Goal: Task Accomplishment & Management: Complete application form

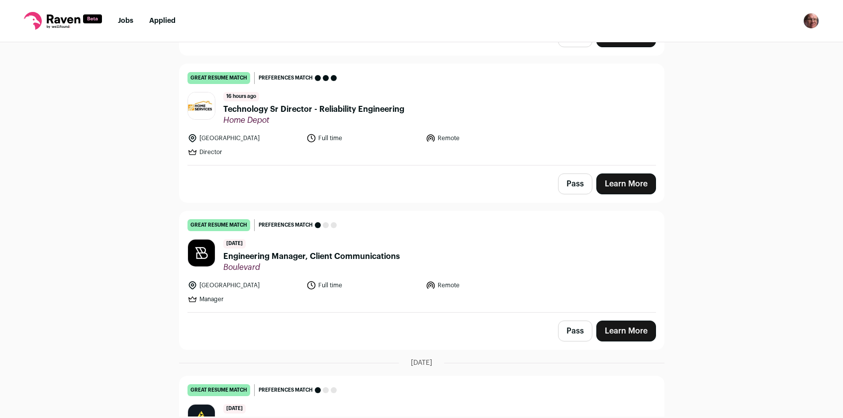
scroll to position [226, 0]
click at [569, 178] on button "Pass" at bounding box center [575, 183] width 34 height 21
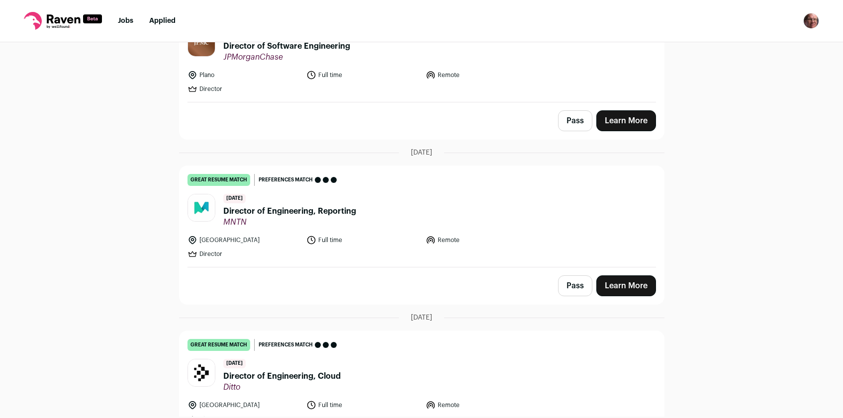
scroll to position [794, 0]
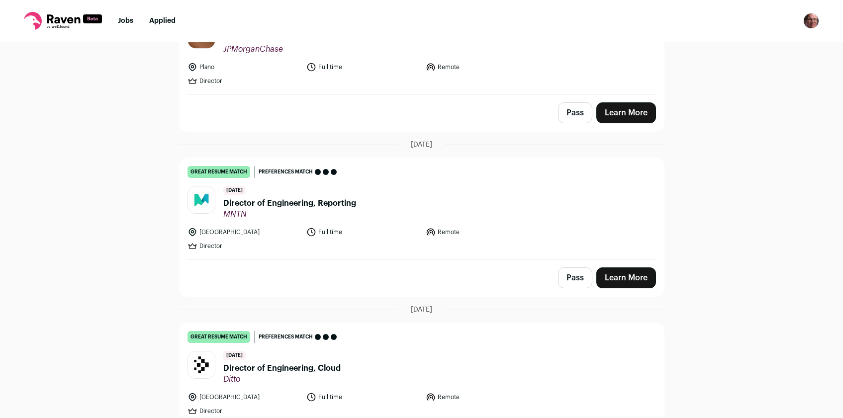
click at [569, 268] on button "Pass" at bounding box center [575, 278] width 34 height 21
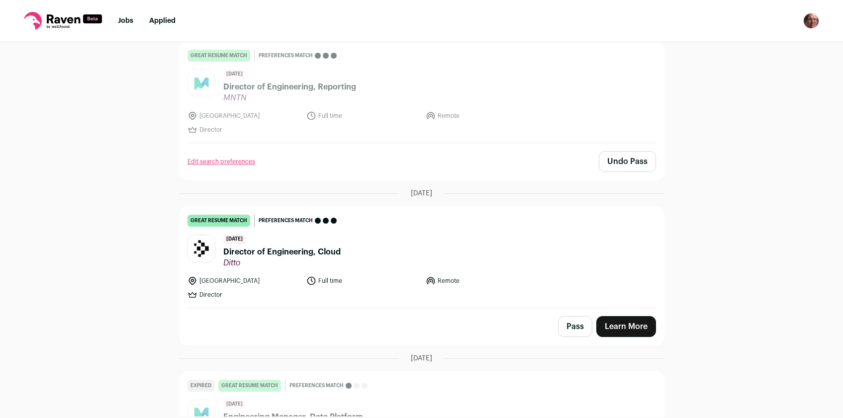
scroll to position [918, 0]
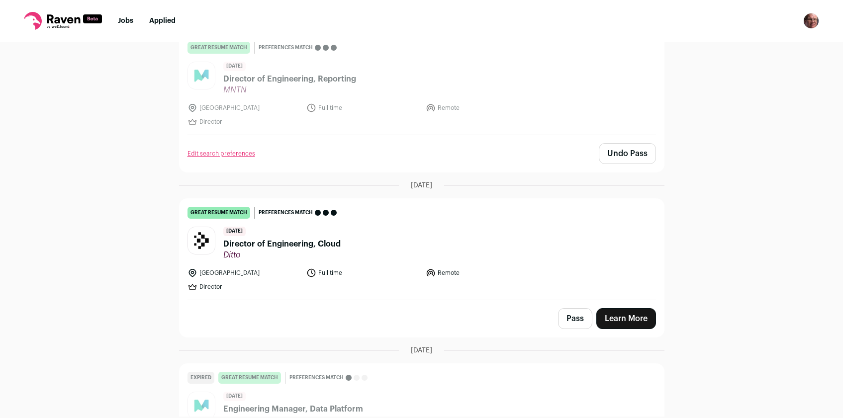
click at [564, 308] on button "Pass" at bounding box center [575, 318] width 34 height 21
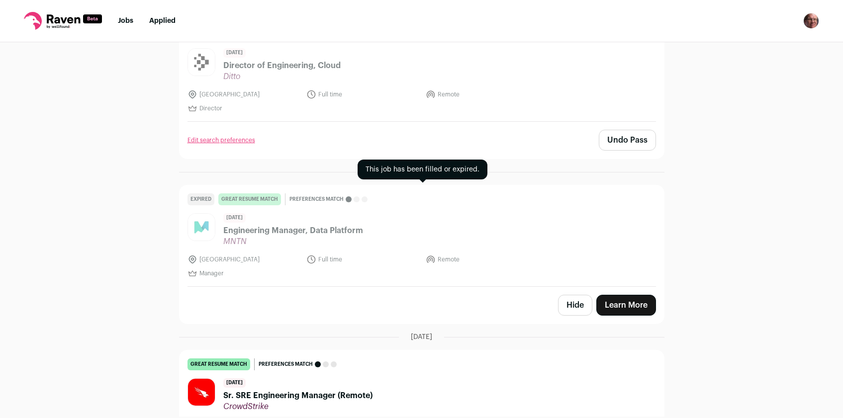
scroll to position [1145, 0]
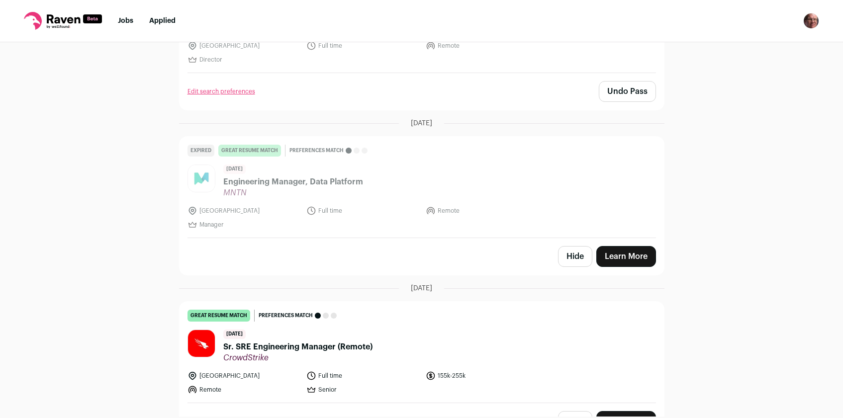
click at [286, 341] on span "Sr. SRE Engineering Manager (Remote)" at bounding box center [297, 347] width 149 height 12
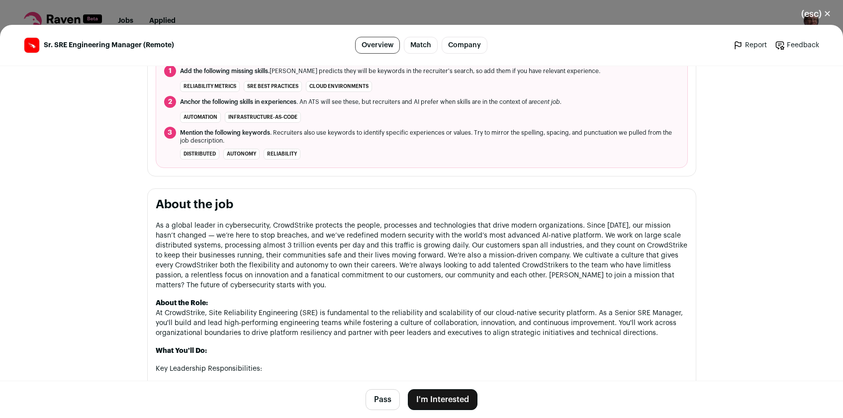
scroll to position [414, 0]
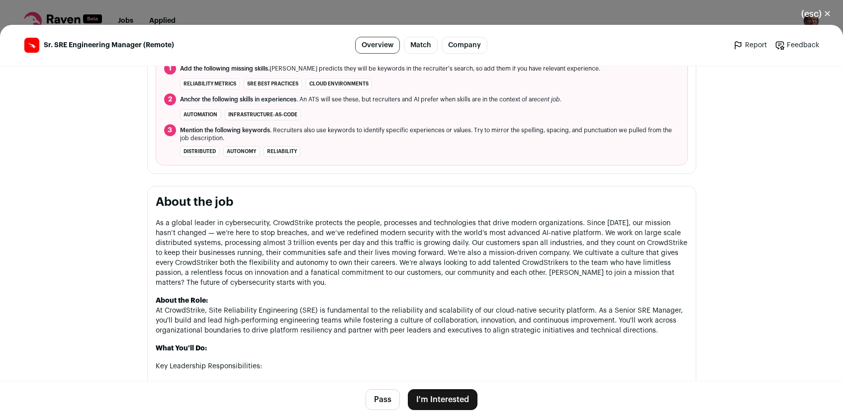
click at [378, 399] on button "Pass" at bounding box center [383, 399] width 34 height 21
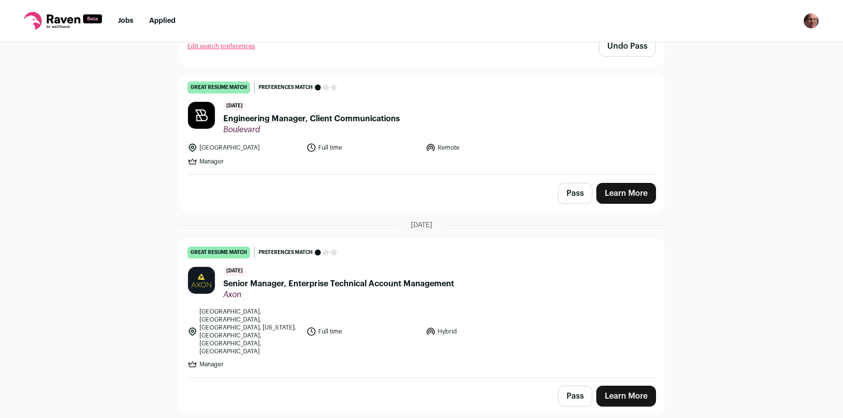
scroll to position [482, 0]
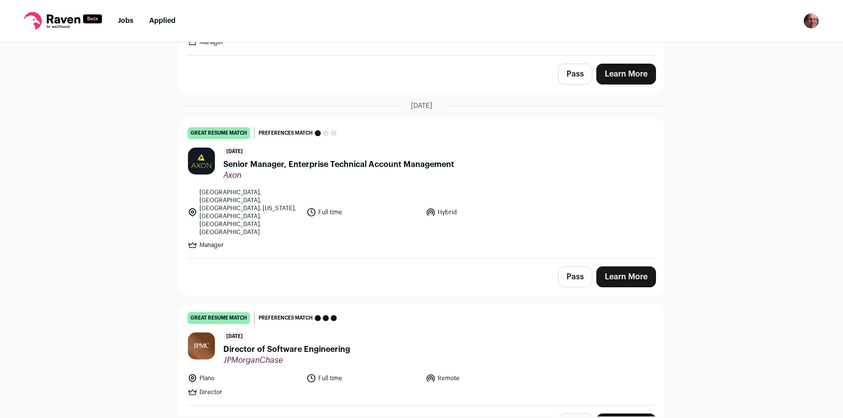
click at [373, 165] on span "Senior Manager, Enterprise Technical Account Management" at bounding box center [338, 165] width 231 height 12
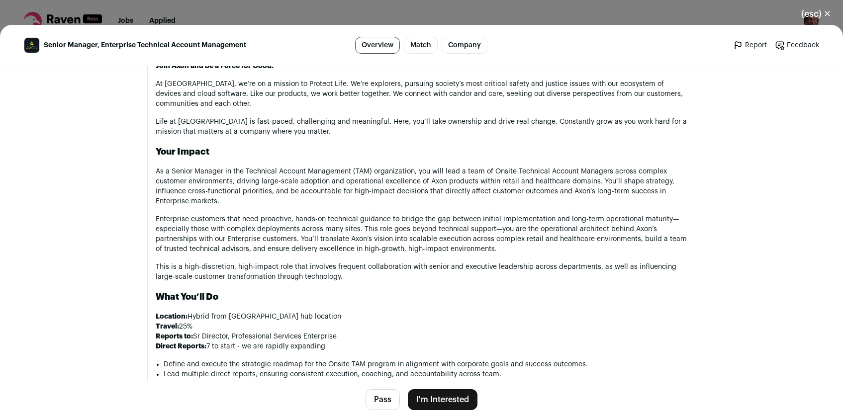
scroll to position [621, 0]
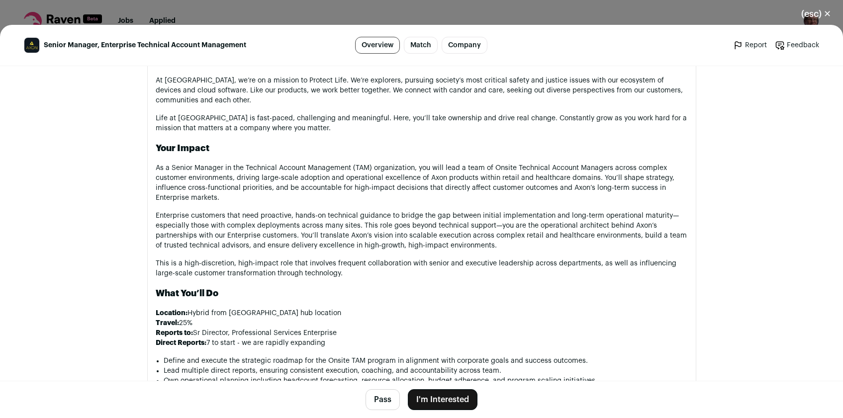
click at [388, 402] on button "Pass" at bounding box center [383, 399] width 34 height 21
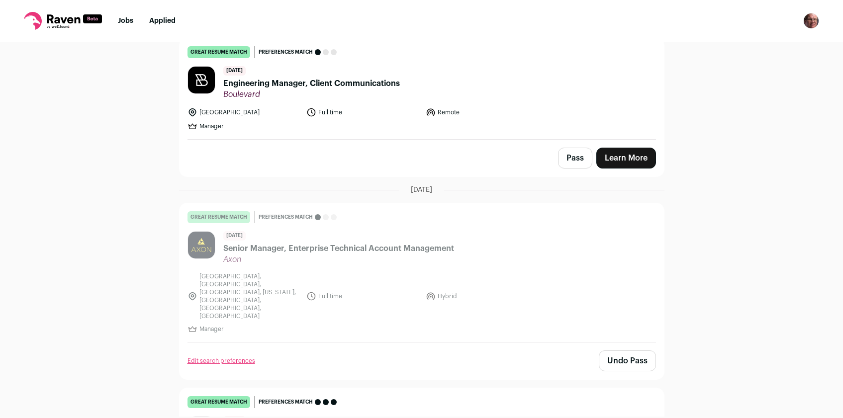
scroll to position [403, 0]
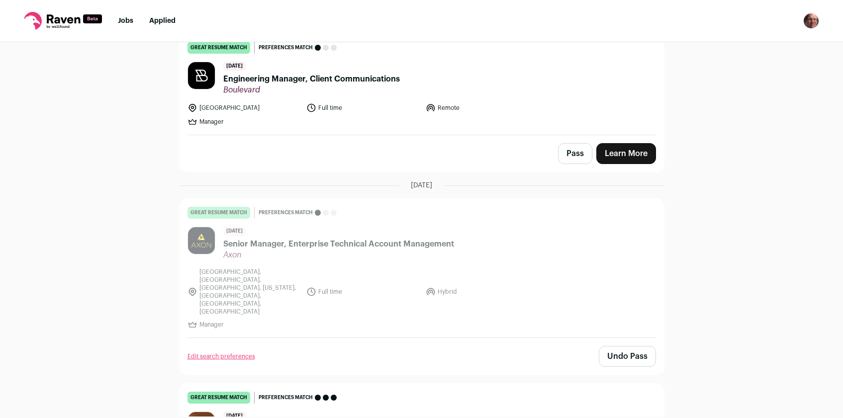
click at [309, 82] on span "Engineering Manager, Client Communications" at bounding box center [311, 79] width 177 height 12
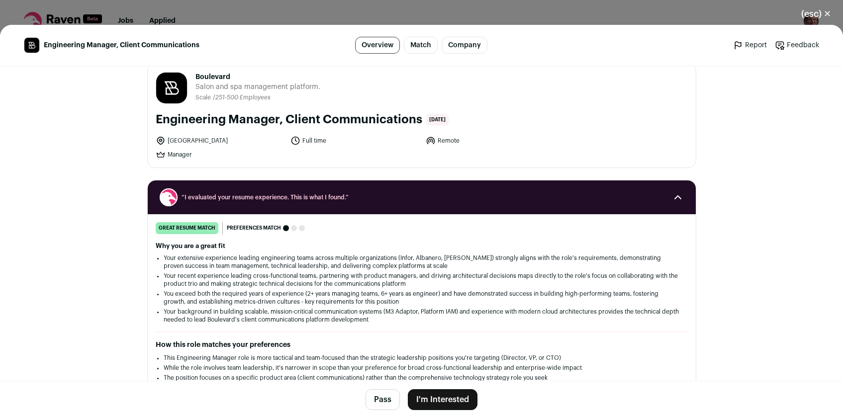
scroll to position [0, 0]
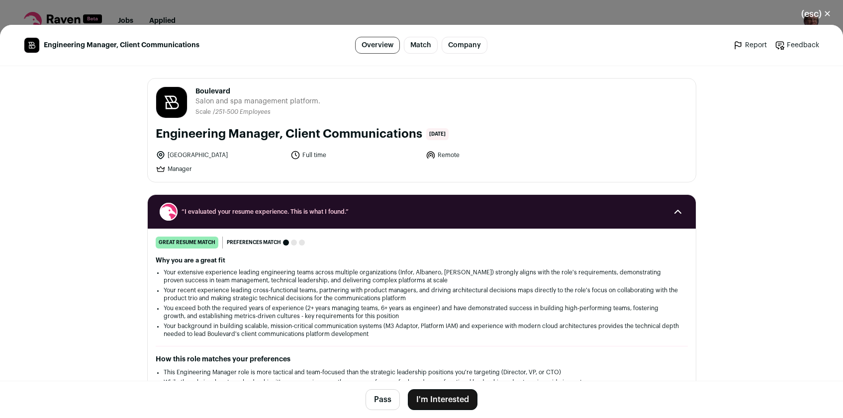
click at [378, 403] on button "Pass" at bounding box center [383, 399] width 34 height 21
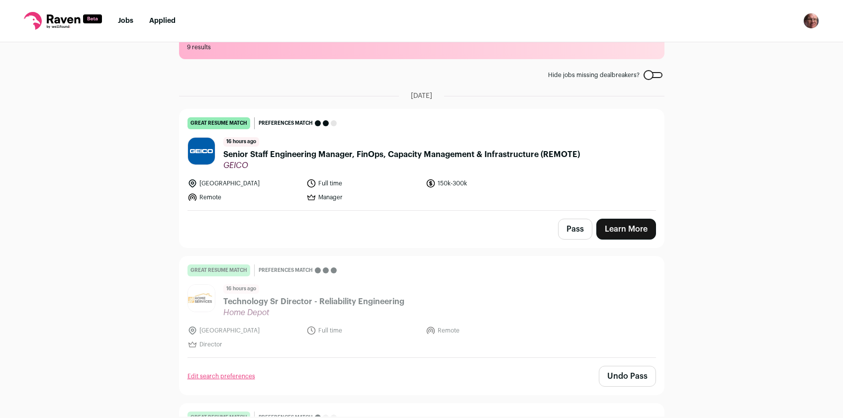
scroll to position [32, 0]
click at [362, 155] on span "Senior Staff Engineering Manager, FinOps, Capacity Management & Infrastructure …" at bounding box center [401, 156] width 357 height 12
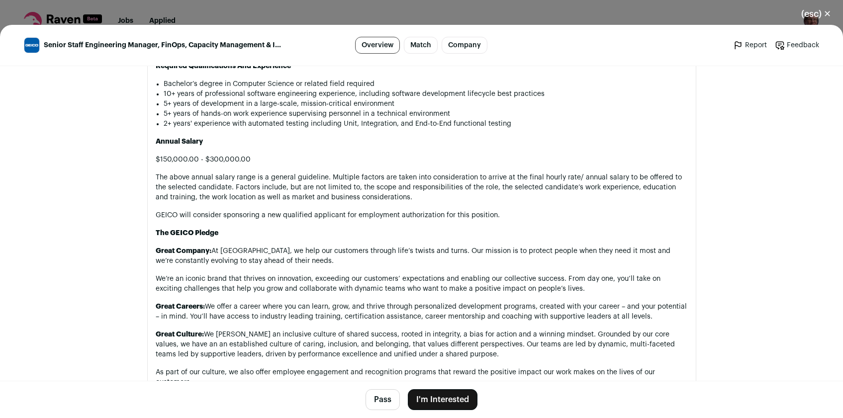
scroll to position [1091, 0]
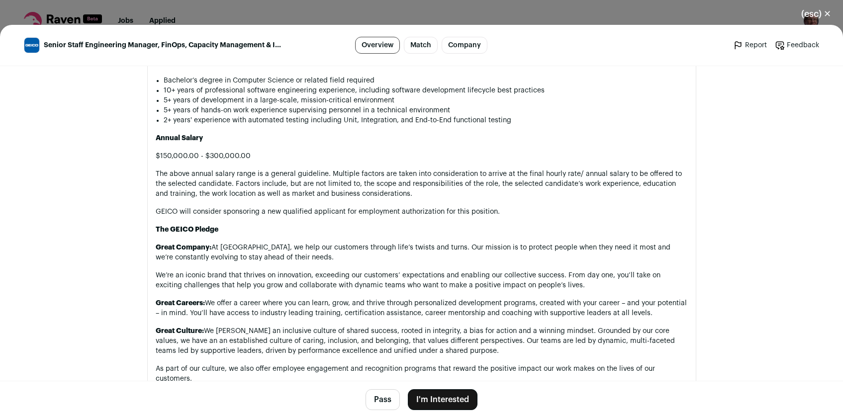
click at [447, 401] on button "I'm Interested" at bounding box center [443, 399] width 70 height 21
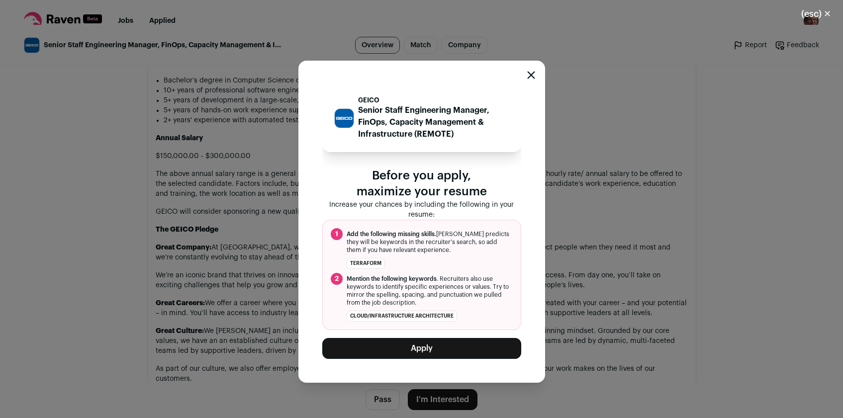
click at [457, 350] on button "Apply" at bounding box center [421, 348] width 199 height 21
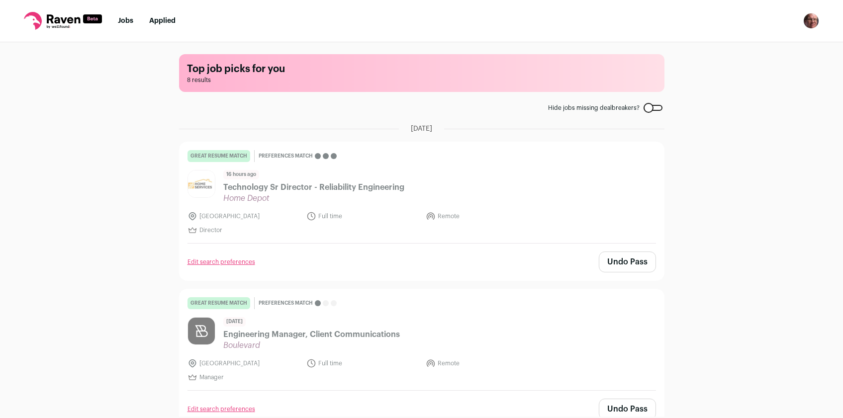
click at [162, 22] on link "Applied" at bounding box center [162, 20] width 26 height 7
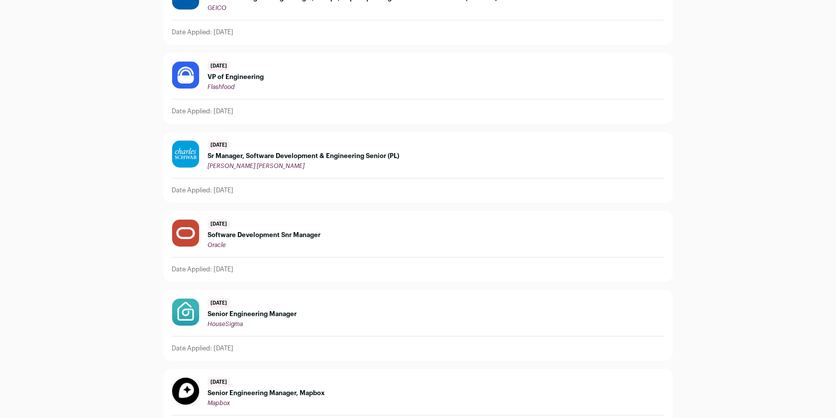
scroll to position [305, 0]
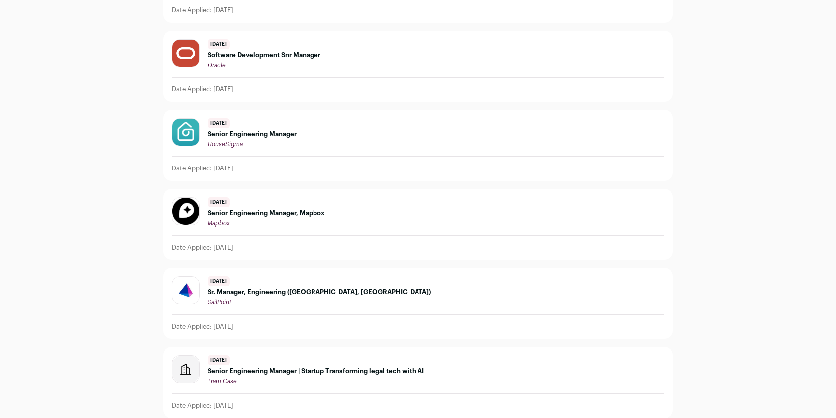
click at [559, 360] on div "18 days ago Senior Engineering Manager | Startup Transforming legal tech with A…" at bounding box center [418, 371] width 492 height 30
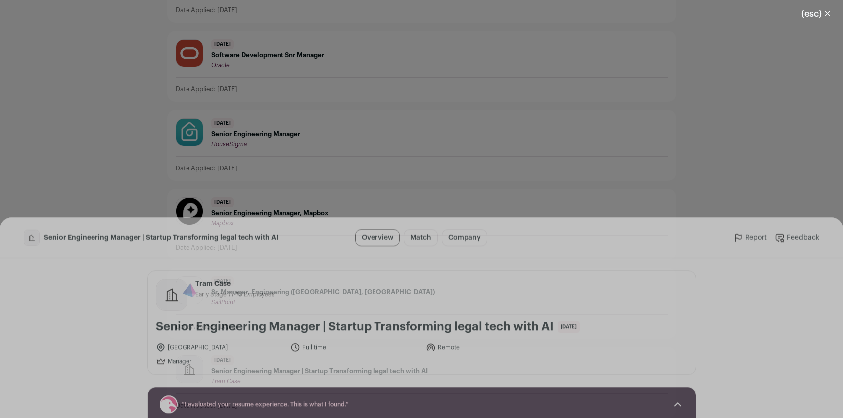
click at [829, 13] on button "(esc) ✕" at bounding box center [816, 14] width 54 height 22
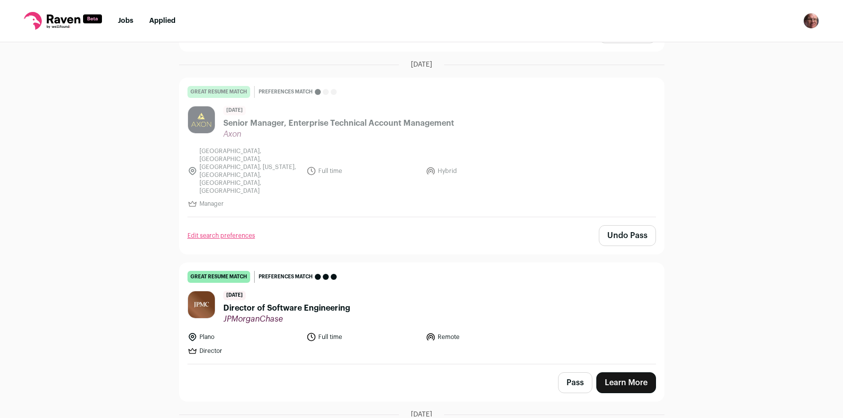
scroll to position [381, 0]
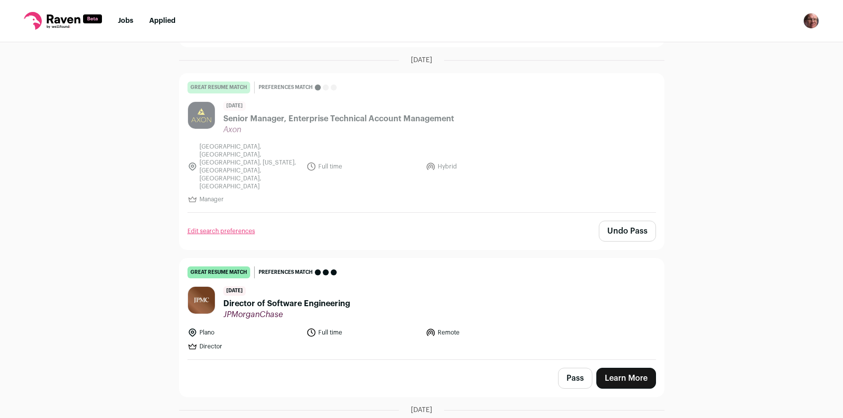
click at [289, 298] on span "Director of Software Engineering" at bounding box center [286, 304] width 127 height 12
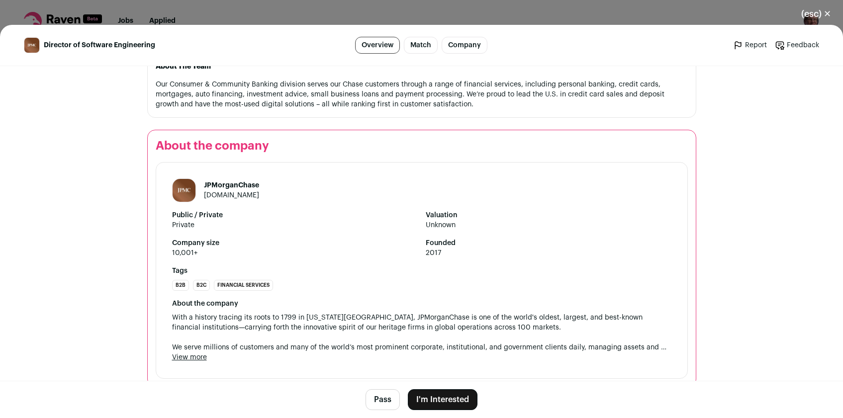
scroll to position [1082, 0]
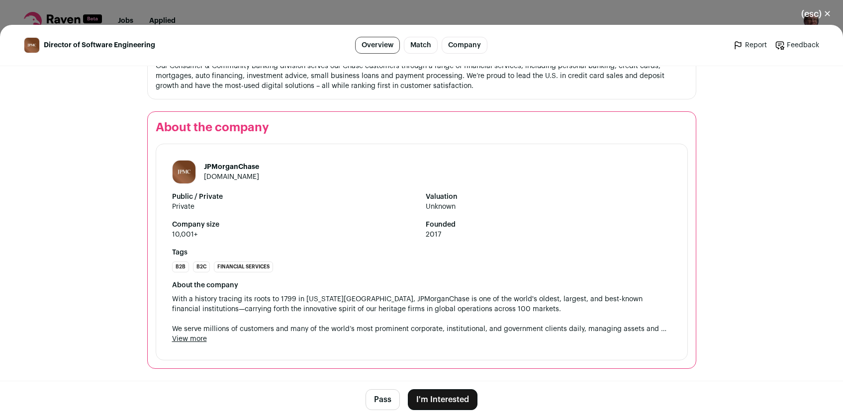
click at [426, 401] on button "I'm Interested" at bounding box center [443, 399] width 70 height 21
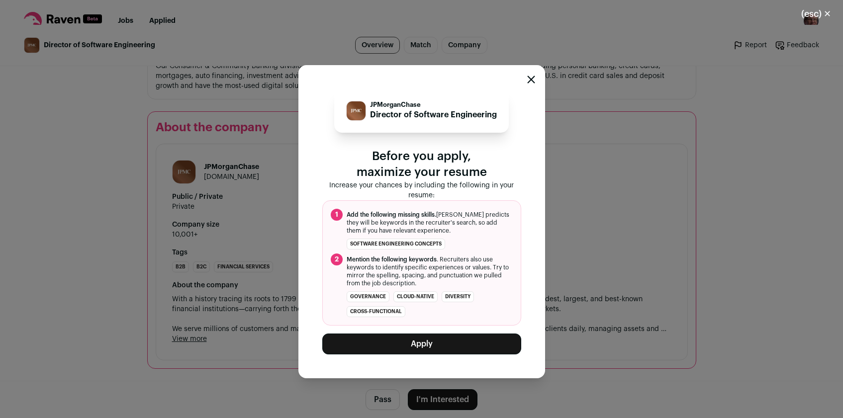
click at [401, 341] on button "Apply" at bounding box center [421, 344] width 199 height 21
